Goal: Navigation & Orientation: Find specific page/section

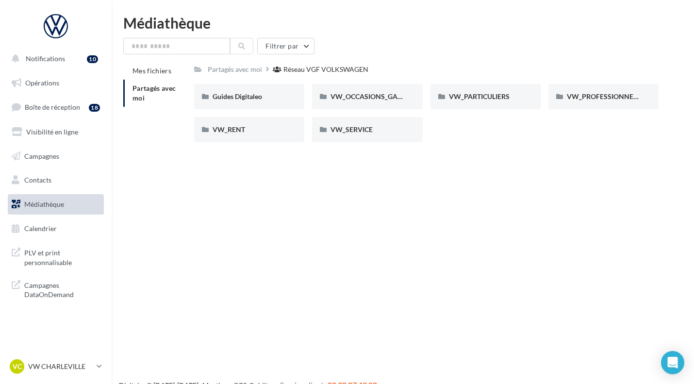
click at [59, 203] on span "Médiathèque" at bounding box center [44, 204] width 40 height 8
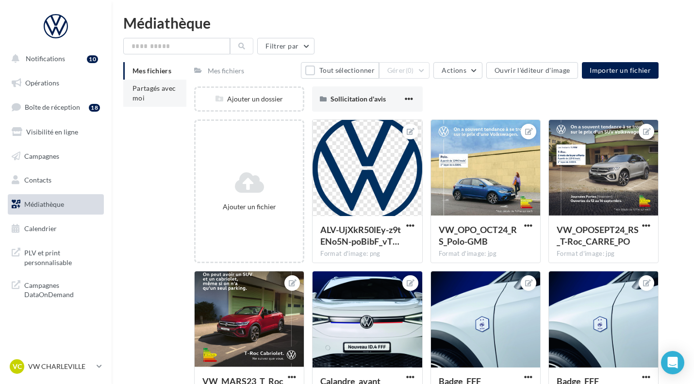
click at [151, 87] on span "Partagés avec moi" at bounding box center [154, 93] width 44 height 18
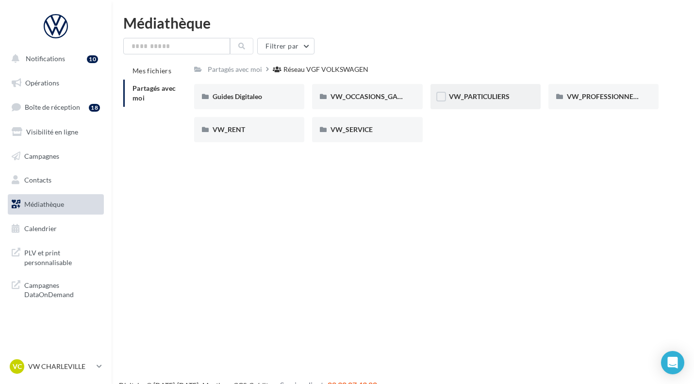
click at [491, 86] on div "VW_PARTICULIERS" at bounding box center [485, 96] width 110 height 25
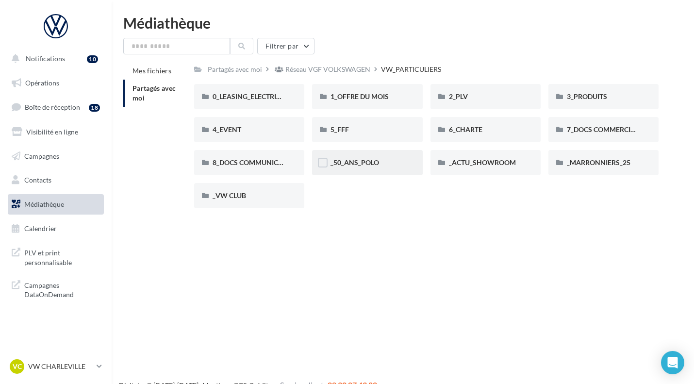
click at [382, 166] on div "_50_ANS_POLO" at bounding box center [366, 163] width 73 height 10
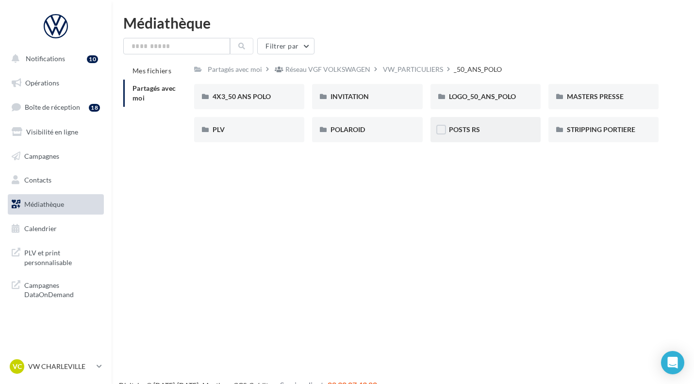
click at [488, 129] on div "POSTS RS" at bounding box center [485, 130] width 73 height 10
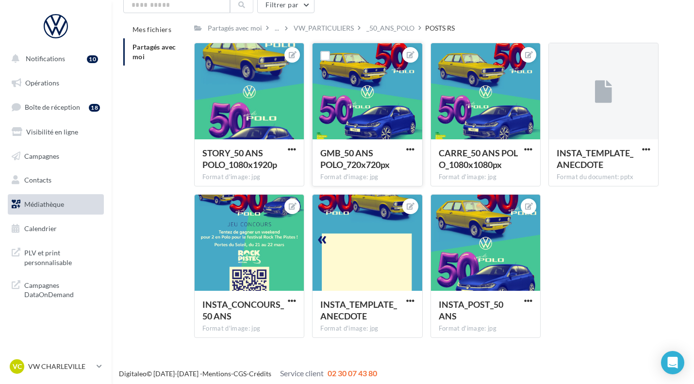
scroll to position [42, 0]
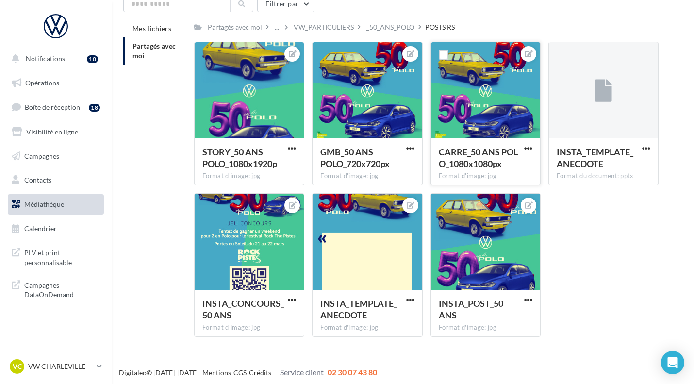
click at [487, 92] on div at bounding box center [485, 90] width 109 height 97
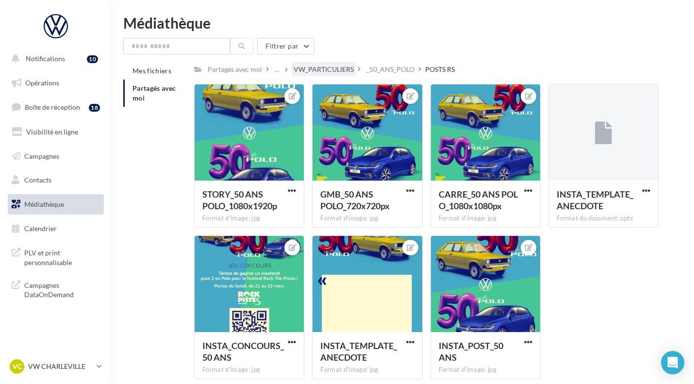
click at [326, 72] on div "VW_PARTICULIERS" at bounding box center [323, 70] width 60 height 10
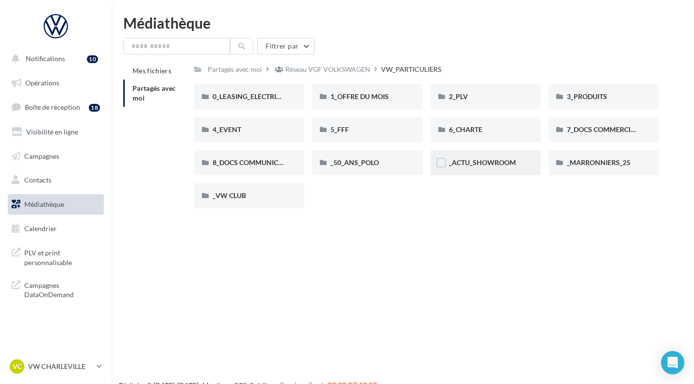
click at [514, 170] on div "_ACTU_SHOWROOM" at bounding box center [485, 162] width 110 height 25
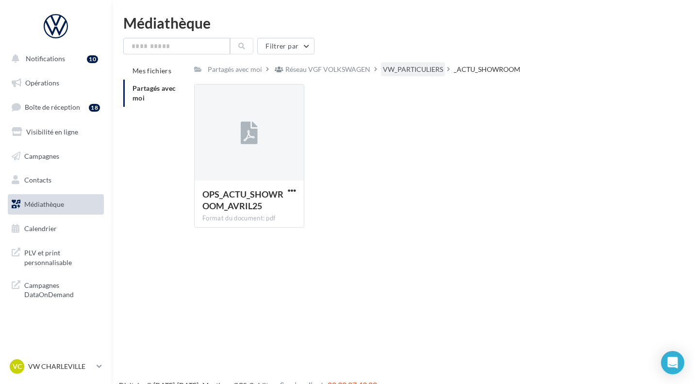
click at [422, 63] on div "VW_PARTICULIERS" at bounding box center [413, 69] width 64 height 14
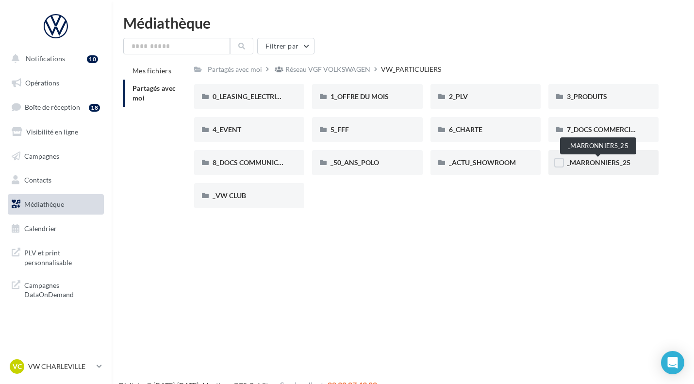
click at [597, 164] on span "_MARRONNIERS_25" at bounding box center [598, 162] width 64 height 8
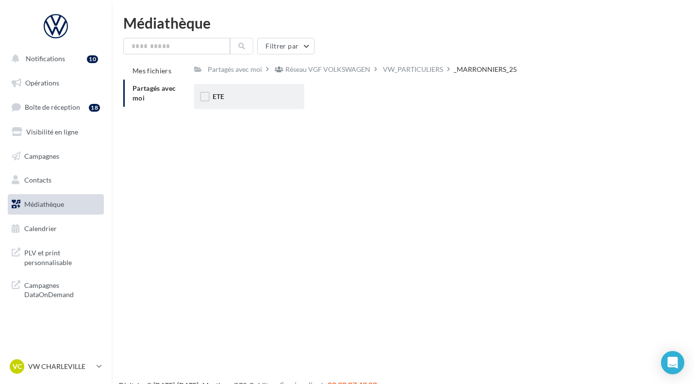
click at [264, 94] on div "ETE" at bounding box center [248, 97] width 73 height 10
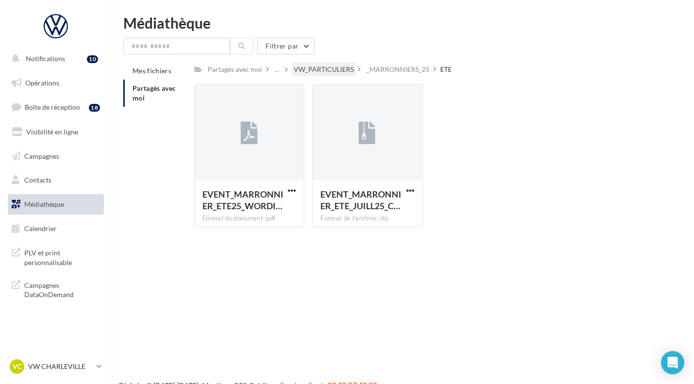
click at [337, 73] on div "VW_PARTICULIERS" at bounding box center [323, 70] width 60 height 10
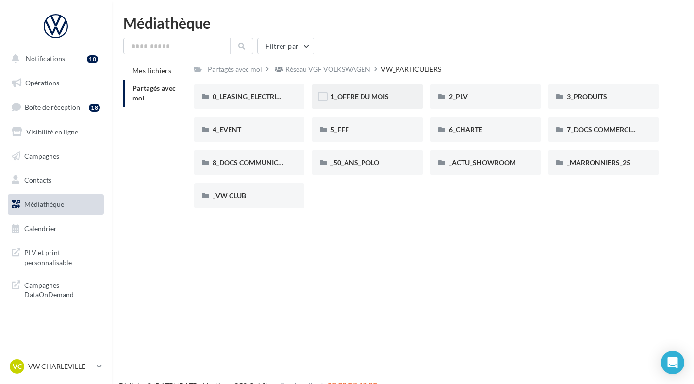
click at [395, 98] on div "1_OFFRE DU MOIS" at bounding box center [366, 97] width 73 height 10
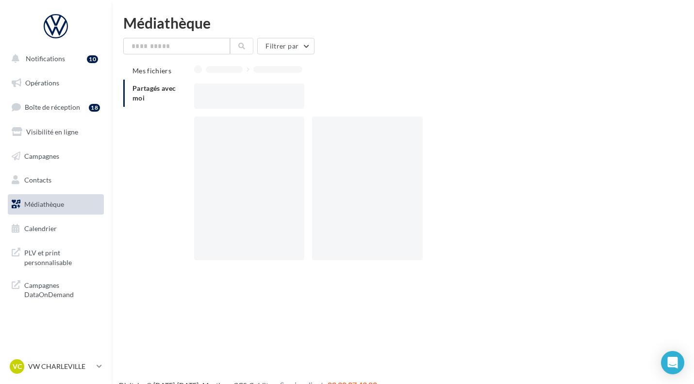
click at [395, 98] on div at bounding box center [430, 95] width 472 height 25
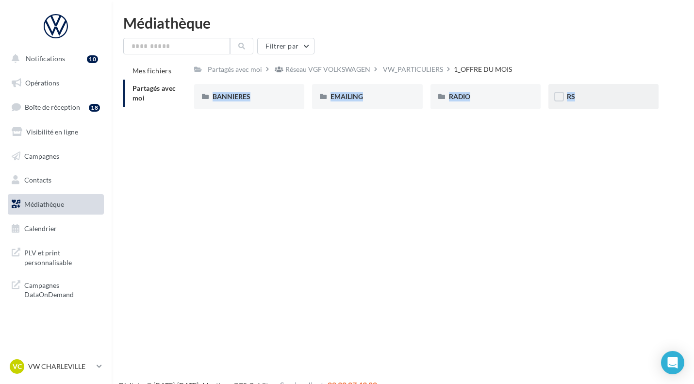
click at [594, 109] on div "RS" at bounding box center [603, 96] width 110 height 25
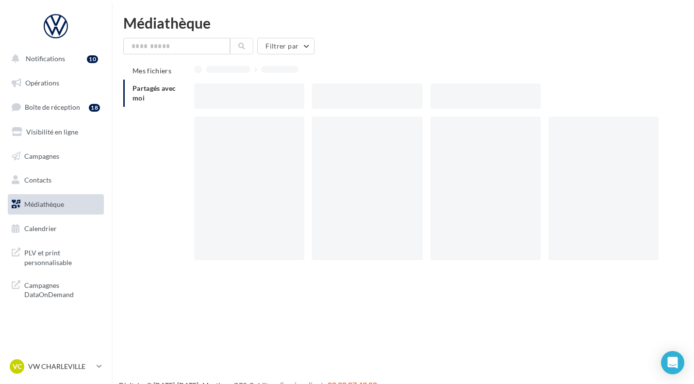
click at [594, 109] on div at bounding box center [426, 175] width 464 height 184
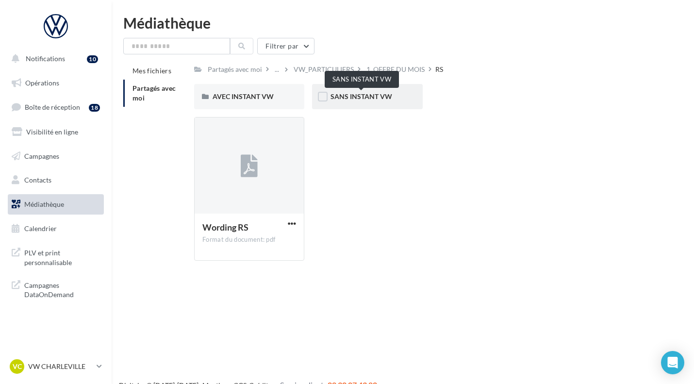
click at [380, 98] on span "SANS INSTANT VW" at bounding box center [361, 96] width 62 height 8
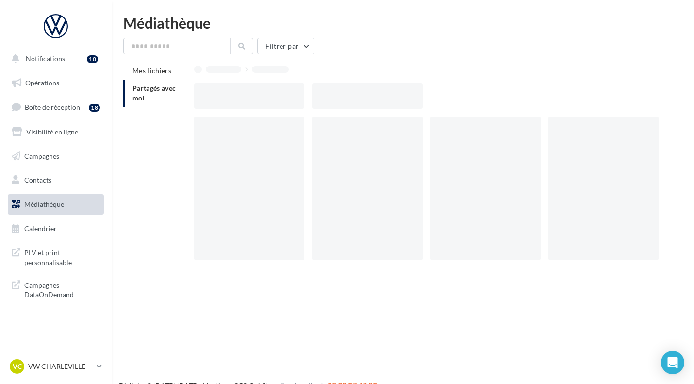
click at [380, 98] on div at bounding box center [367, 95] width 110 height 25
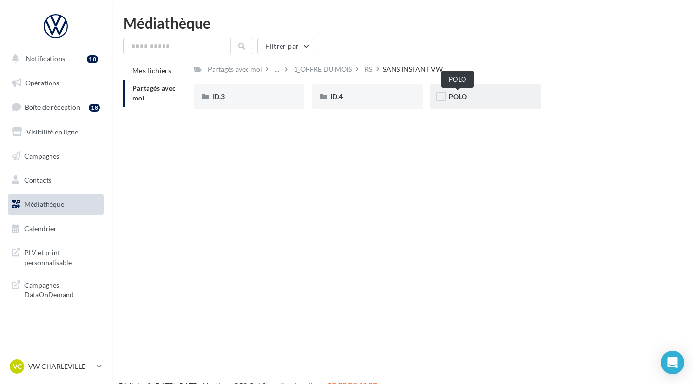
click at [461, 96] on span "POLO" at bounding box center [458, 96] width 18 height 8
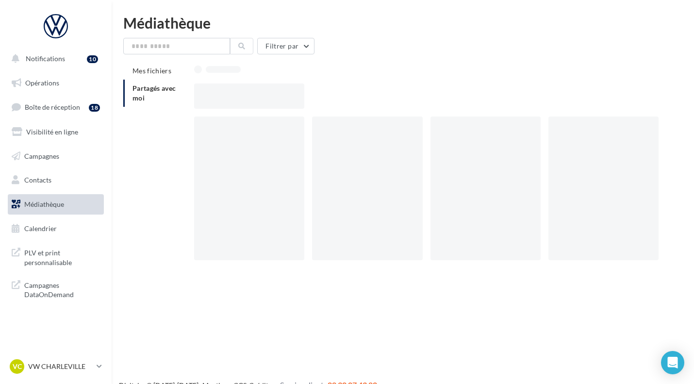
click at [461, 96] on div at bounding box center [430, 95] width 472 height 25
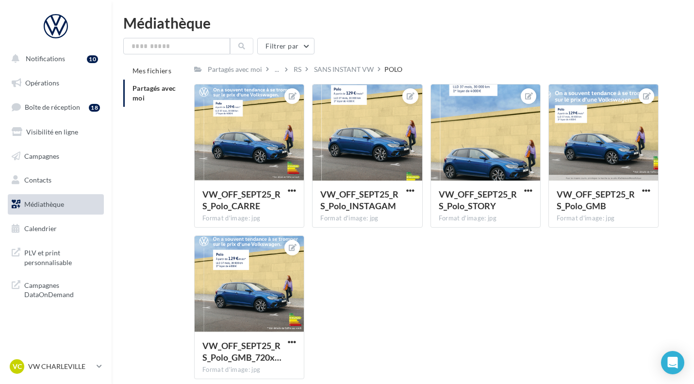
click at [404, 271] on div "VW_OFF_SEPT25_RS_Polo_CARRE Format d'image: jpg VW_OFF_SEPT25_RS_Polo_CARRE VW_…" at bounding box center [430, 235] width 472 height 303
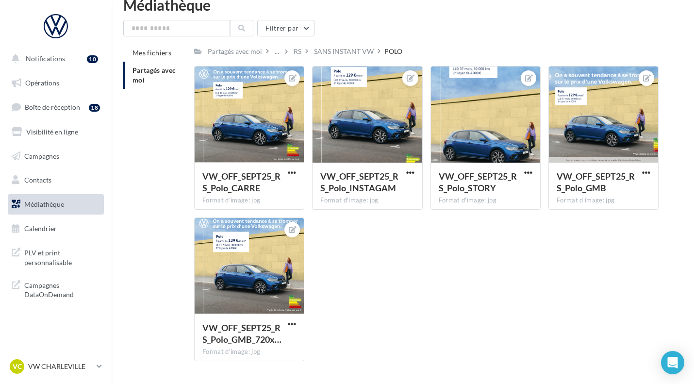
scroll to position [18, 0]
click at [330, 50] on div "SANS INSTANT VW" at bounding box center [344, 51] width 60 height 10
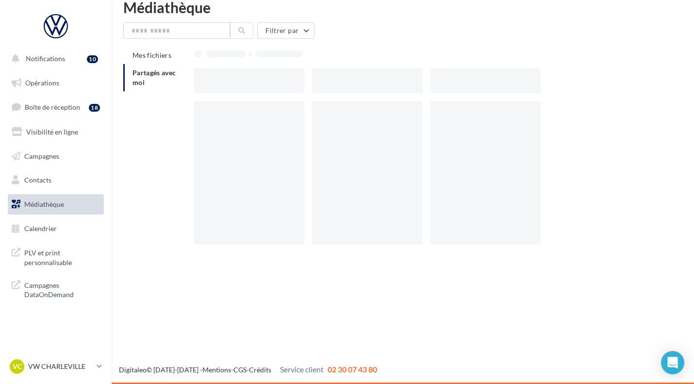
scroll to position [16, 0]
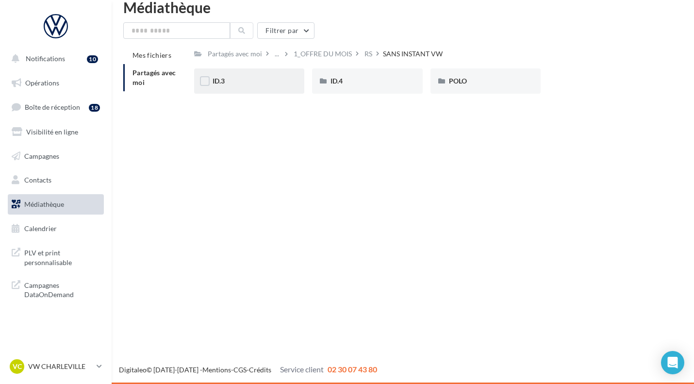
click at [261, 81] on div "ID.3" at bounding box center [248, 81] width 73 height 10
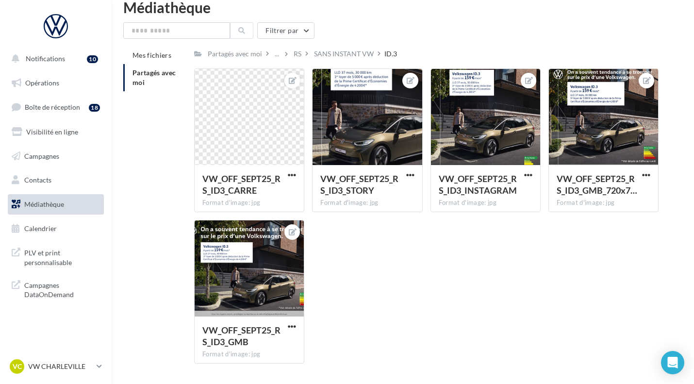
scroll to position [18, 0]
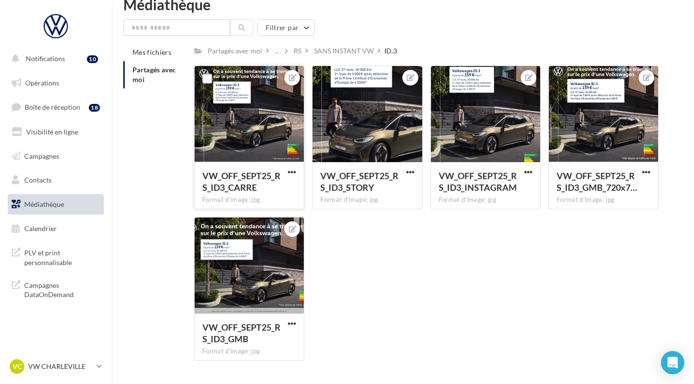
click at [261, 128] on div at bounding box center [248, 114] width 109 height 97
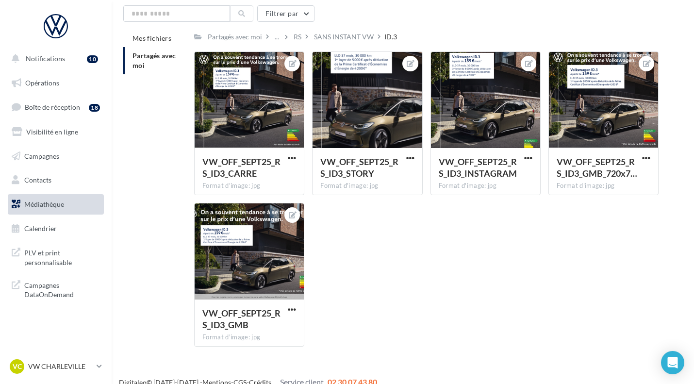
scroll to position [0, 0]
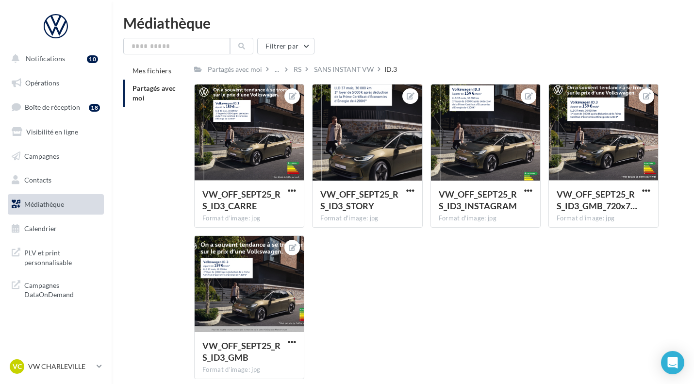
click at [388, 266] on div "VW_OFF_SEPT25_RS_ID3_CARRE Format d'image: jpg VW_OFF_SEPT25_RS_ID3_CARRE VW_OF…" at bounding box center [430, 235] width 472 height 303
click at [294, 72] on div "RS" at bounding box center [297, 70] width 8 height 10
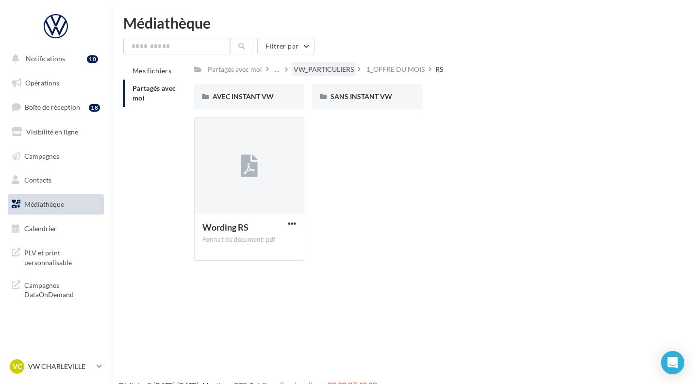
click at [312, 65] on div "VW_PARTICULIERS" at bounding box center [323, 69] width 64 height 14
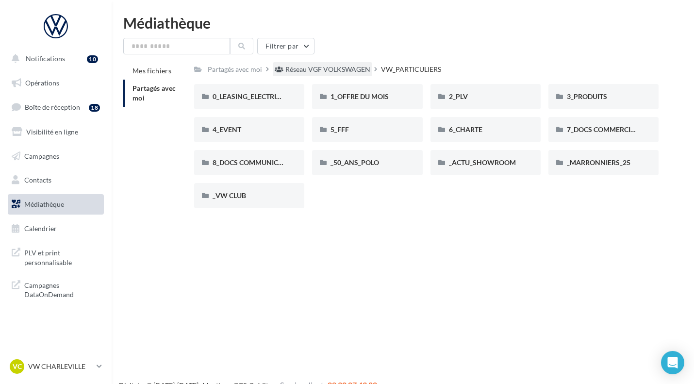
click at [323, 71] on div "Réseau VGF VOLKSWAGEN" at bounding box center [327, 70] width 85 height 10
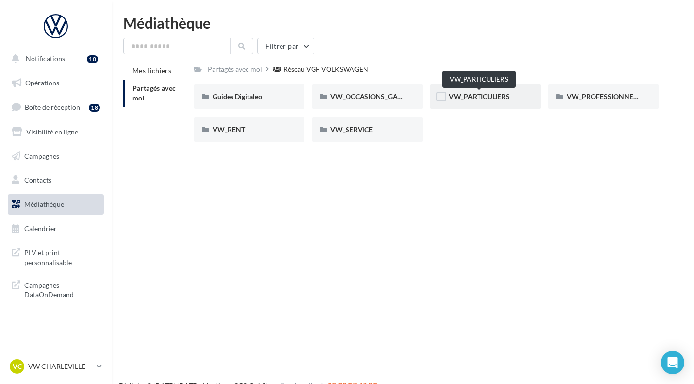
click at [470, 93] on span "VW_PARTICULIERS" at bounding box center [479, 96] width 61 height 8
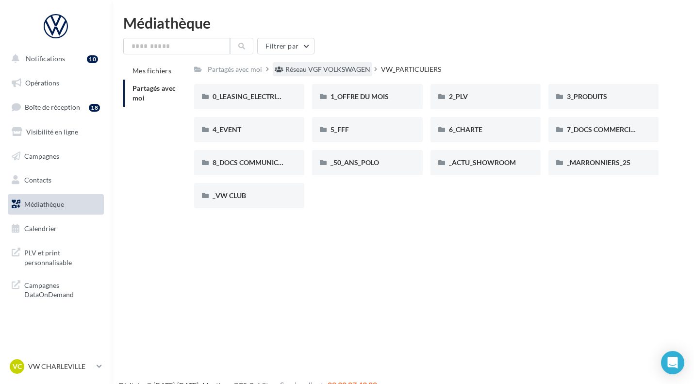
click at [358, 65] on div "Réseau VGF VOLKSWAGEN" at bounding box center [322, 69] width 99 height 14
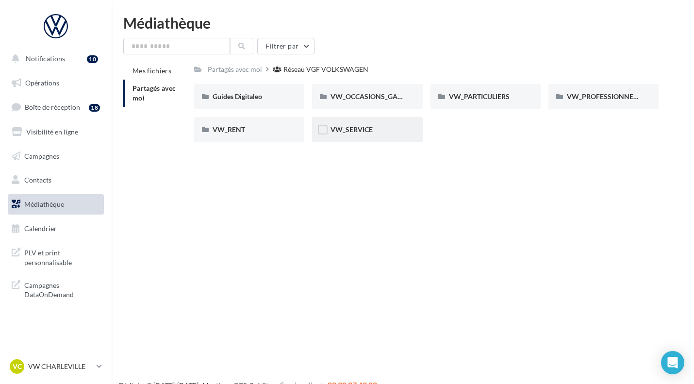
click at [379, 129] on div "VW_SERVICE" at bounding box center [366, 130] width 73 height 10
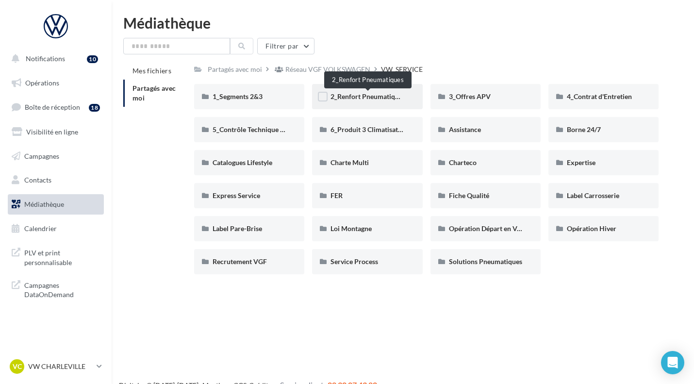
click at [382, 98] on span "2_Renfort Pneumatiques" at bounding box center [367, 96] width 75 height 8
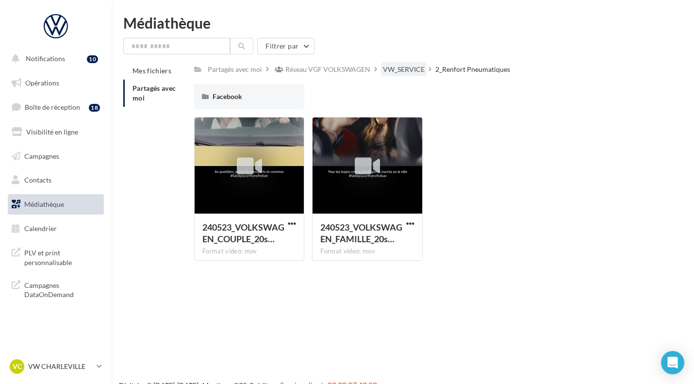
click at [407, 70] on div "VW_SERVICE" at bounding box center [404, 70] width 42 height 10
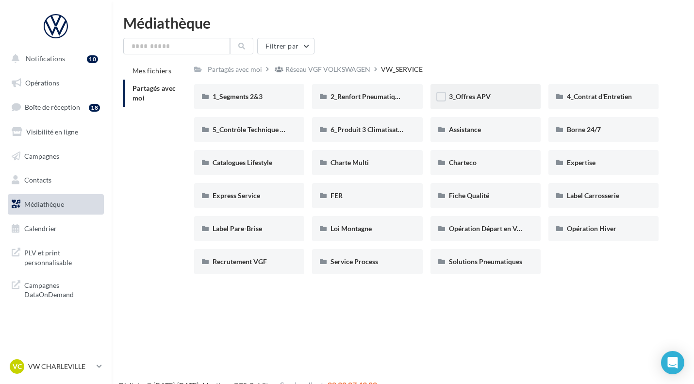
click at [497, 97] on div "3_Offres APV" at bounding box center [485, 97] width 73 height 10
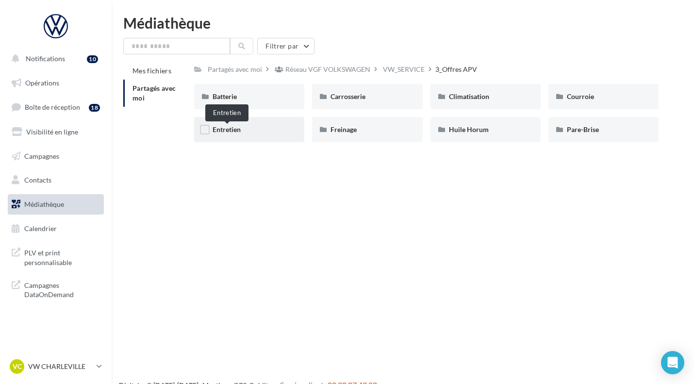
click at [232, 133] on span "Entretien" at bounding box center [226, 129] width 28 height 8
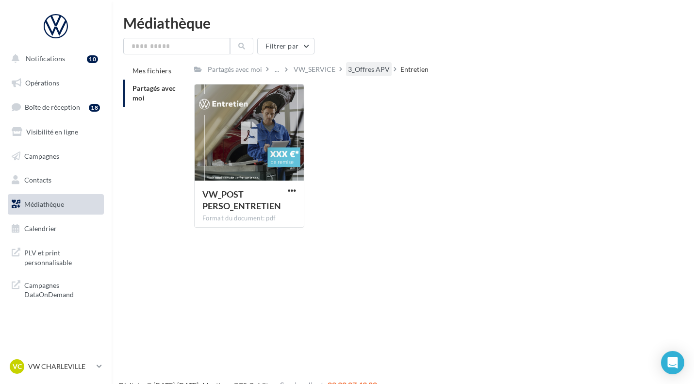
click at [366, 73] on div "3_Offres APV" at bounding box center [369, 70] width 42 height 10
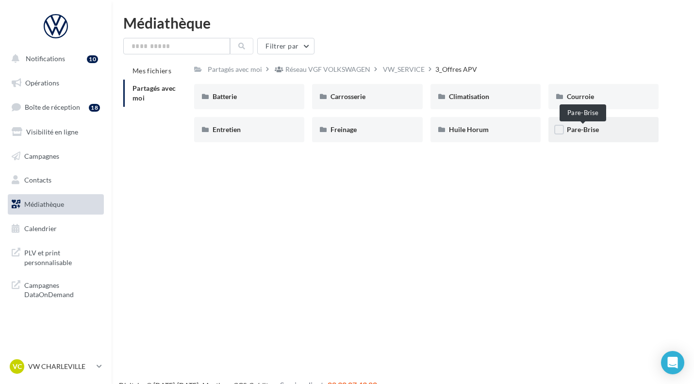
click at [575, 132] on span "Pare-Brise" at bounding box center [582, 129] width 32 height 8
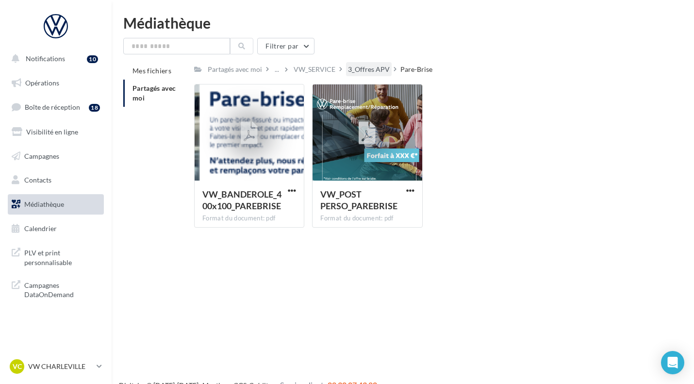
click at [365, 72] on div "3_Offres APV" at bounding box center [369, 70] width 42 height 10
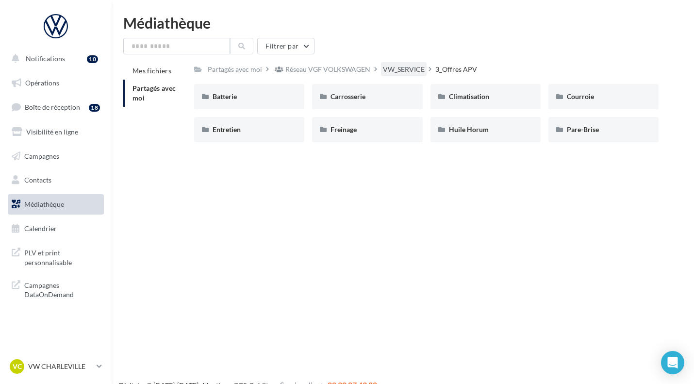
click at [395, 71] on div "VW_SERVICE" at bounding box center [404, 70] width 42 height 10
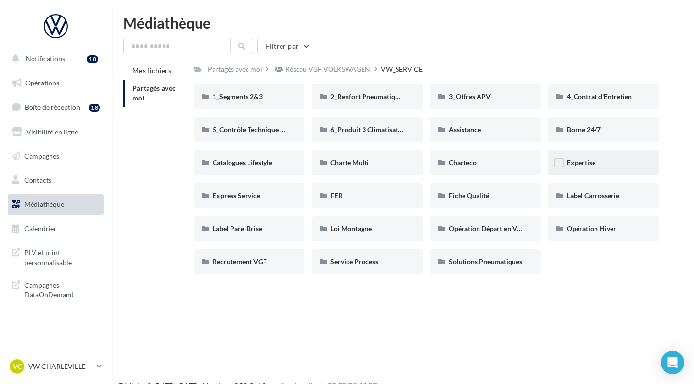
click at [590, 159] on span "Expertise" at bounding box center [580, 162] width 29 height 8
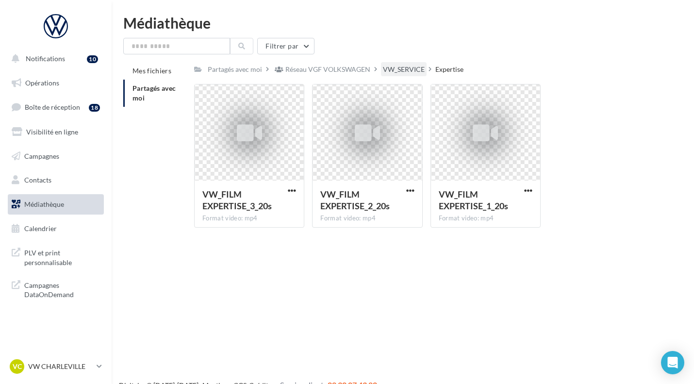
click at [387, 67] on div "VW_SERVICE" at bounding box center [404, 70] width 42 height 10
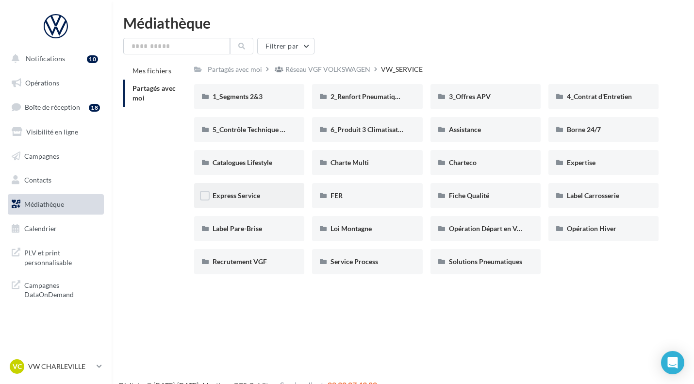
click at [266, 196] on div "Express Service" at bounding box center [248, 196] width 73 height 10
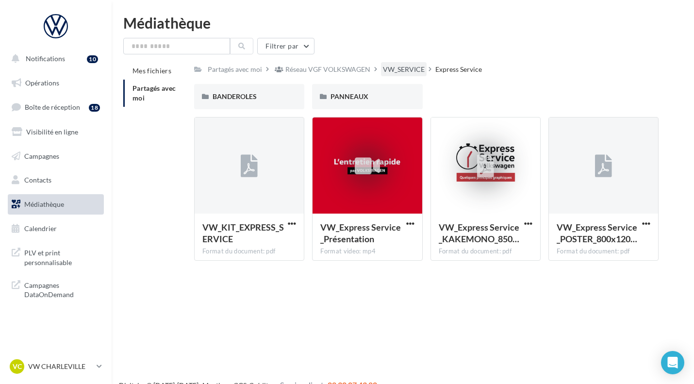
click at [407, 65] on div "VW_SERVICE" at bounding box center [404, 70] width 42 height 10
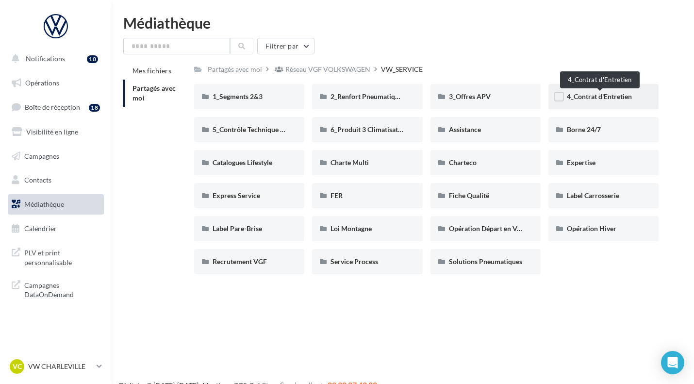
click at [616, 94] on span "4_Contrat d'Entretien" at bounding box center [598, 96] width 65 height 8
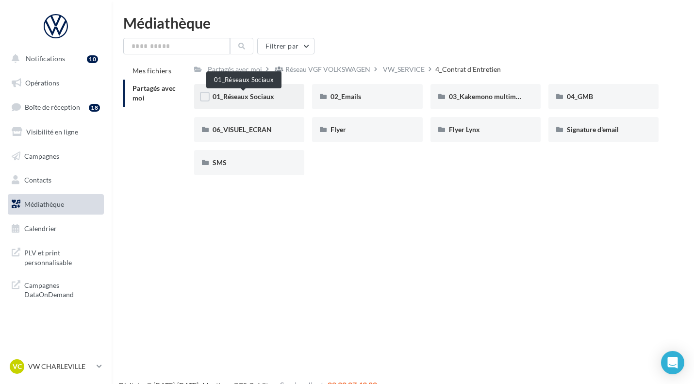
click at [260, 96] on span "01_Réseaux Sociaux" at bounding box center [243, 96] width 62 height 8
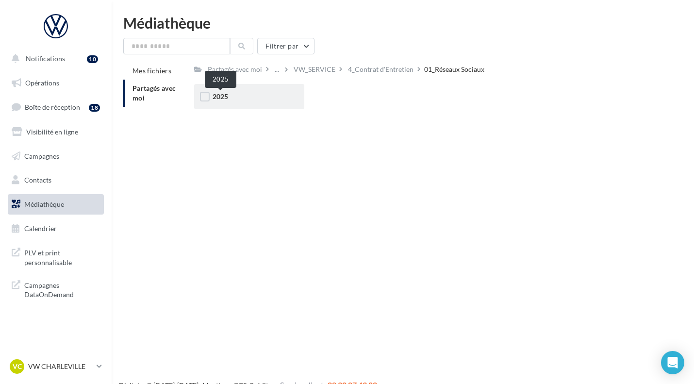
click at [226, 100] on span "2025" at bounding box center [220, 96] width 16 height 8
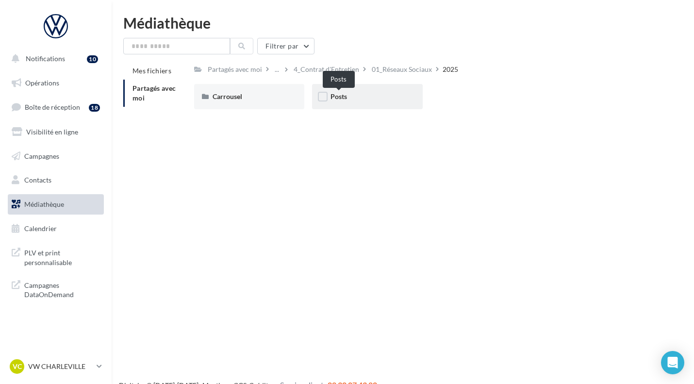
click at [340, 95] on span "Posts" at bounding box center [338, 96] width 16 height 8
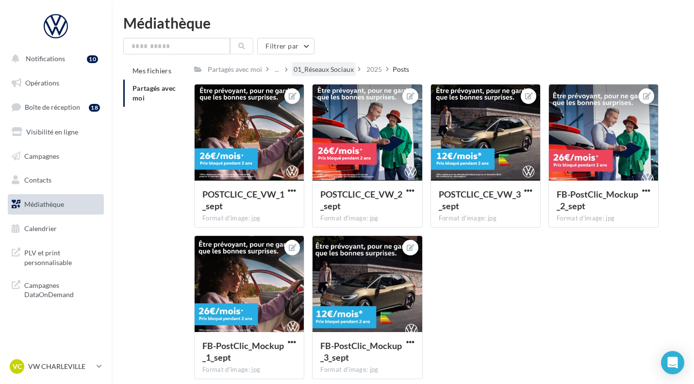
click at [323, 69] on div "01_Réseaux Sociaux" at bounding box center [323, 70] width 60 height 10
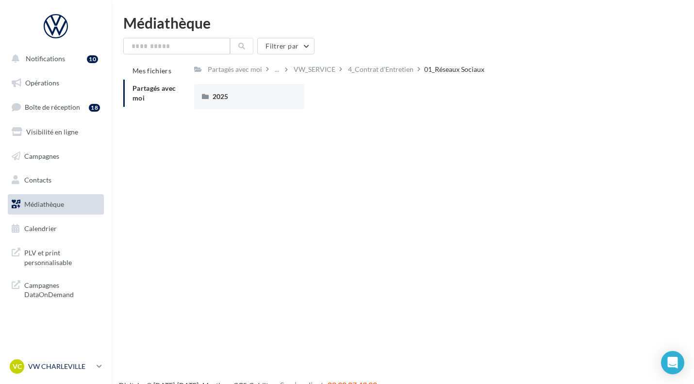
click at [48, 368] on p "VW CHARLEVILLE" at bounding box center [60, 366] width 65 height 10
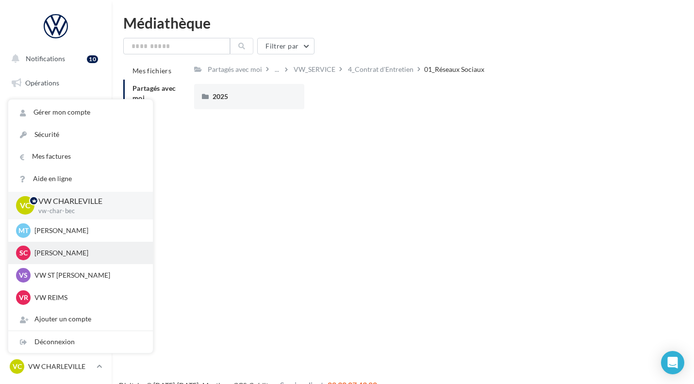
click at [57, 249] on p "SK CHARLEVILLE" at bounding box center [87, 253] width 107 height 10
